Goal: Transaction & Acquisition: Download file/media

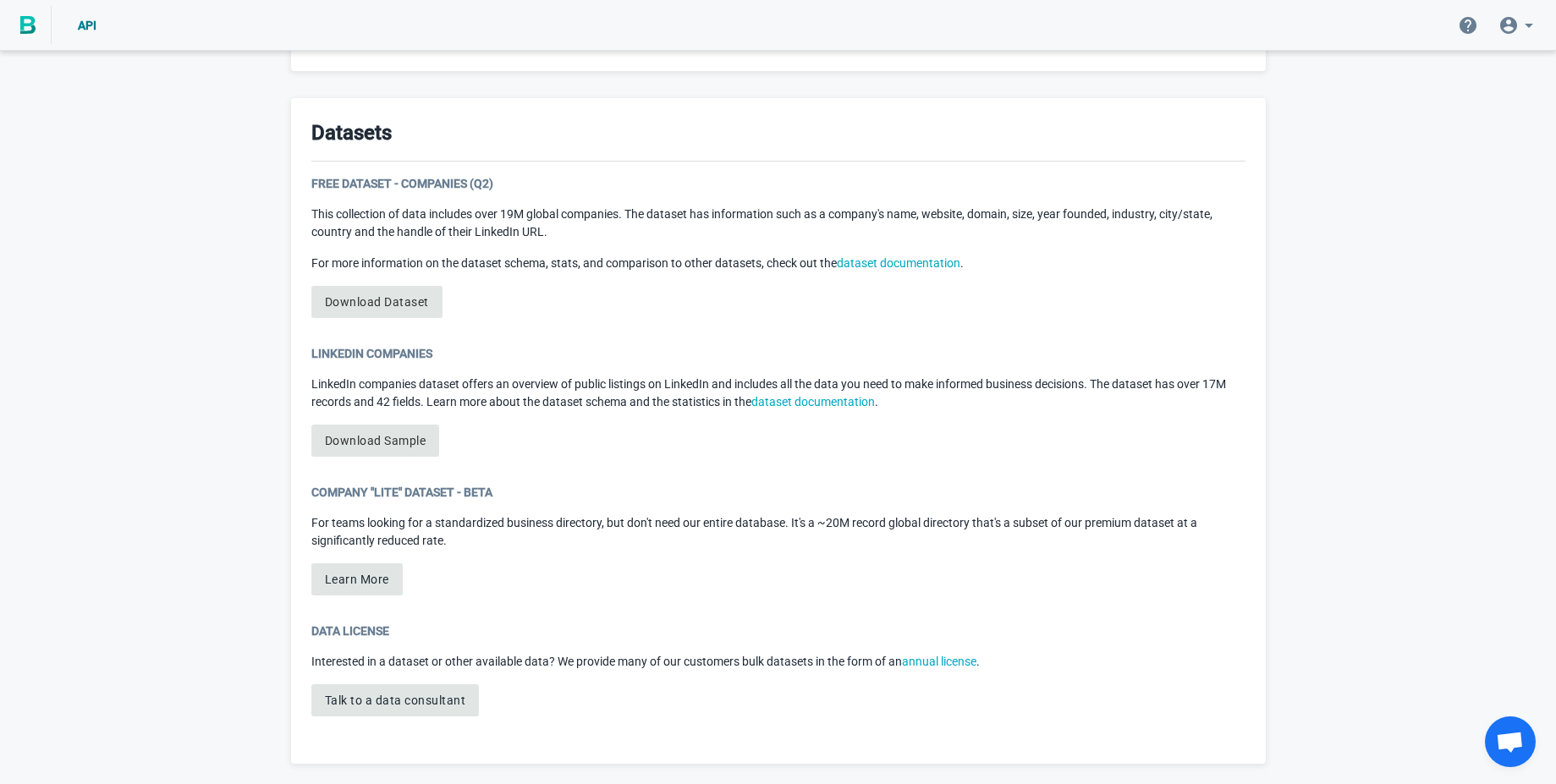
scroll to position [76, 0]
click at [1198, 500] on div "Company "Lite" Dataset - Beta" at bounding box center [778, 492] width 934 height 17
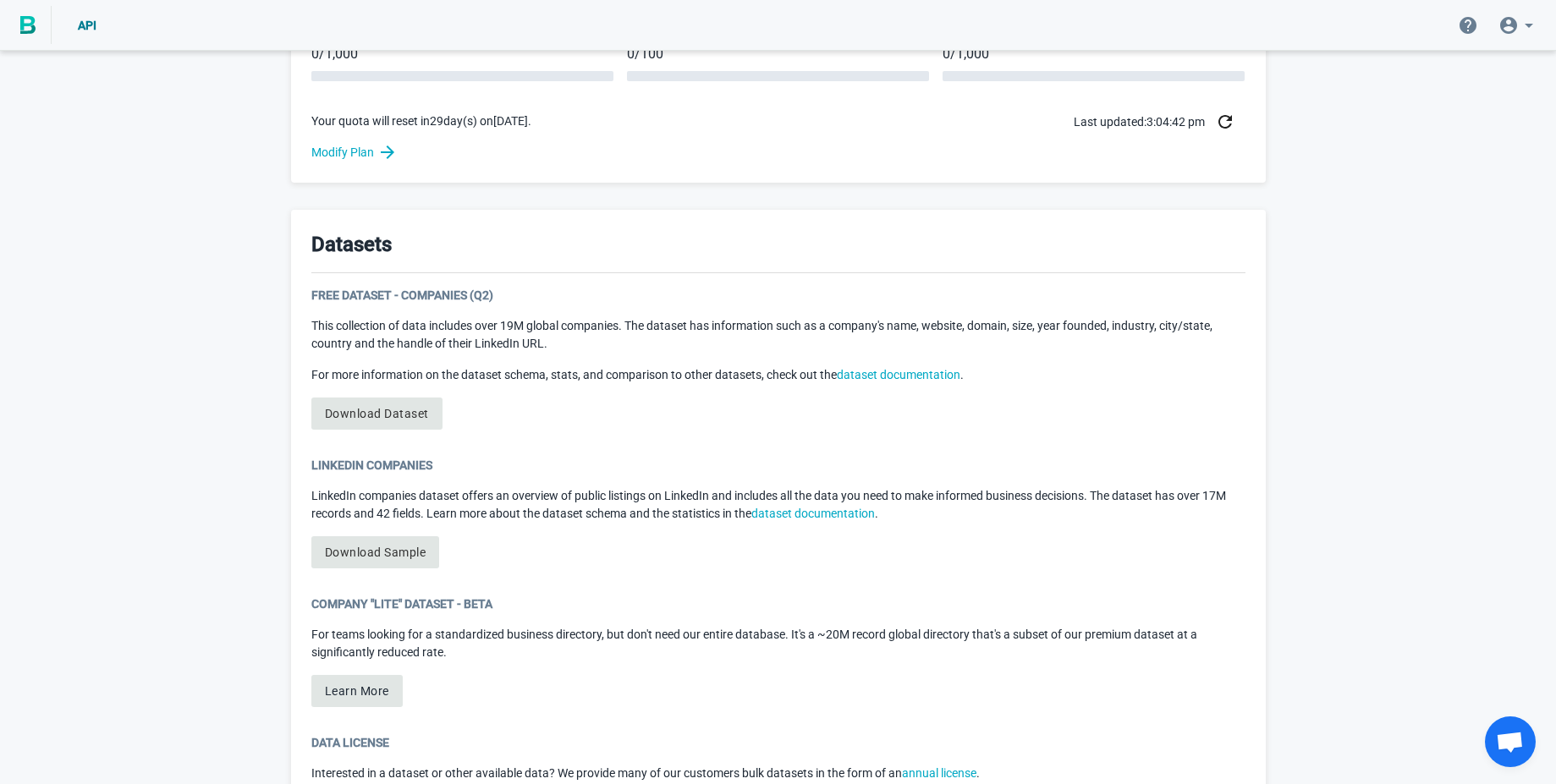
scroll to position [827, 0]
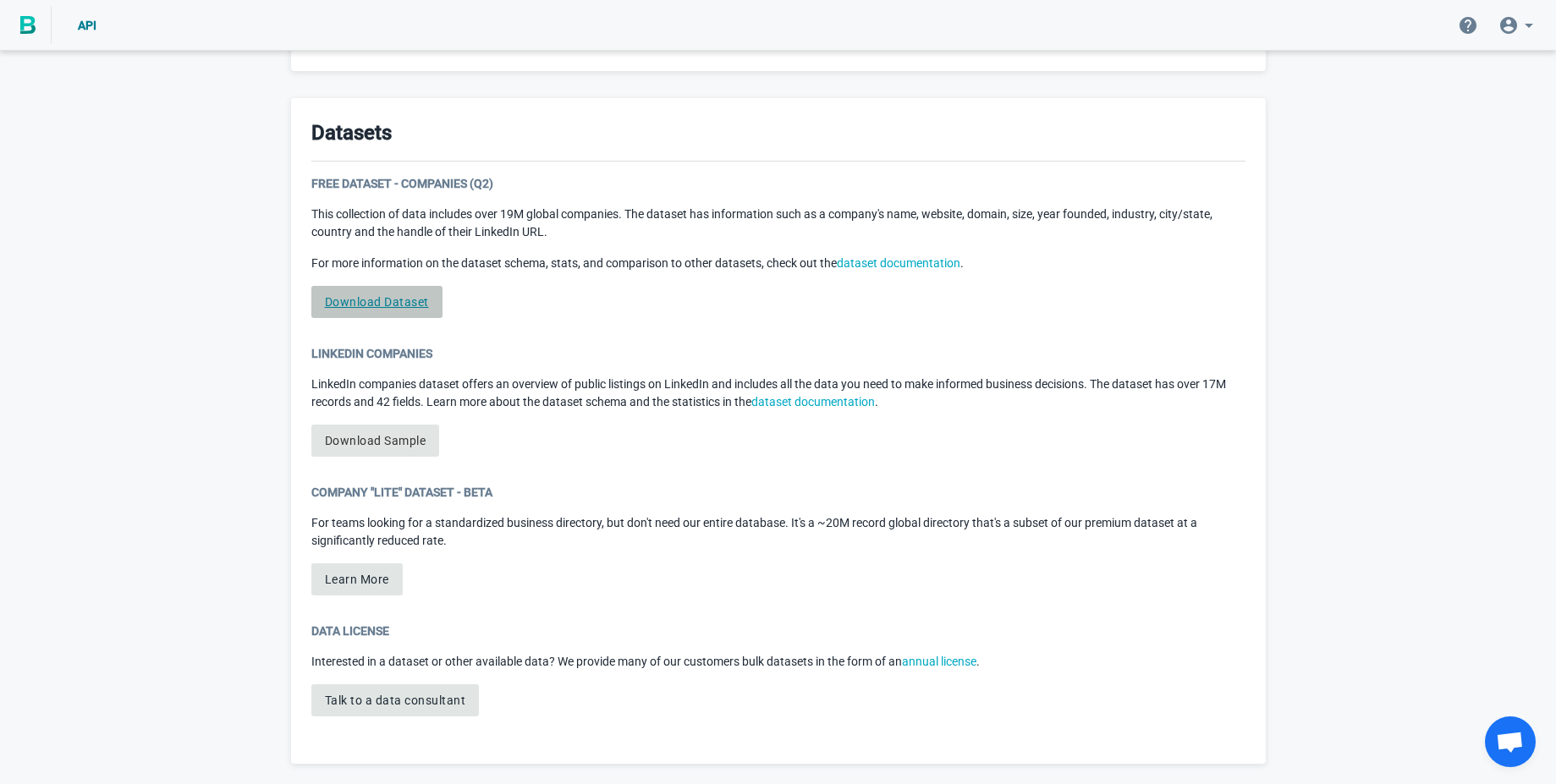
click at [404, 302] on link "Download Dataset" at bounding box center [377, 302] width 131 height 32
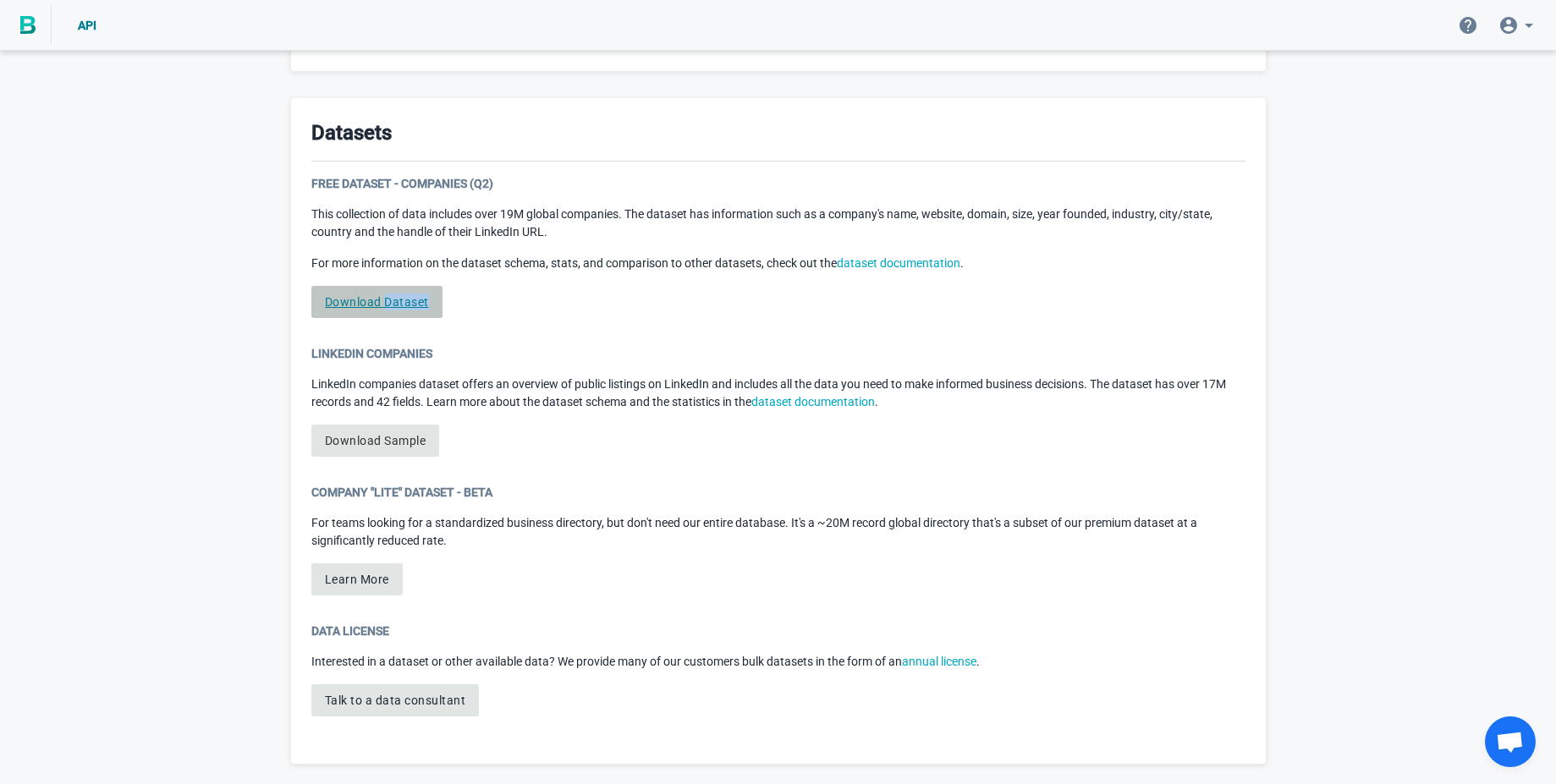
click at [404, 302] on link "Download Dataset" at bounding box center [377, 302] width 131 height 32
click at [1503, 741] on span "Open chat" at bounding box center [1510, 743] width 28 height 24
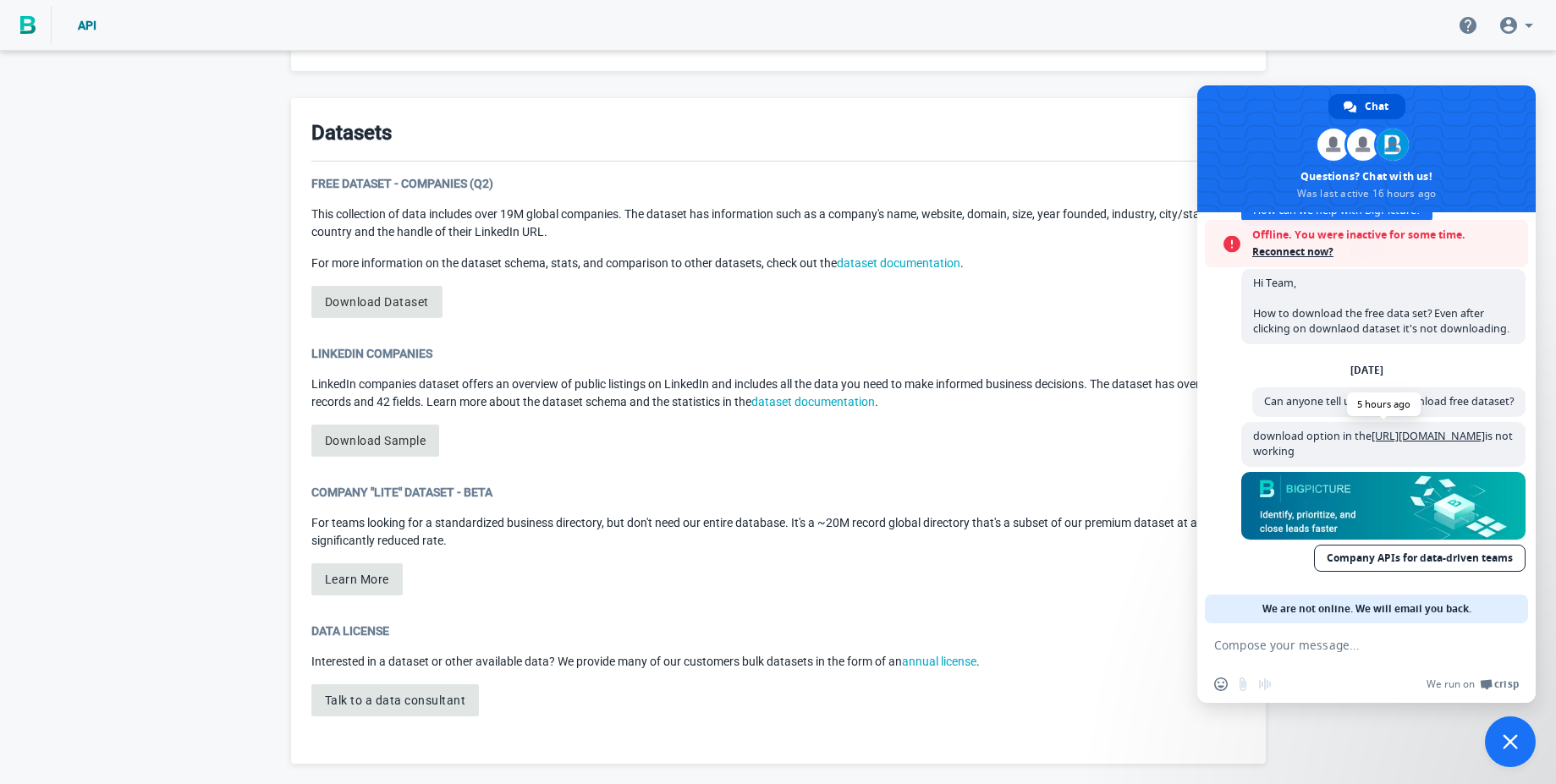
scroll to position [0, 0]
